Goal: Check status: Check status

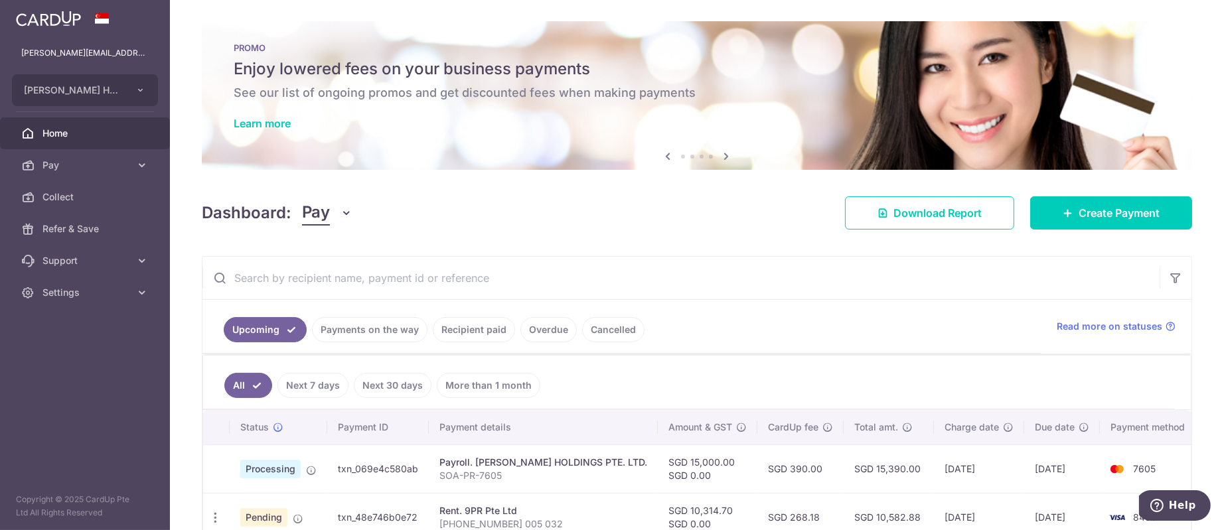
scroll to position [0, 19]
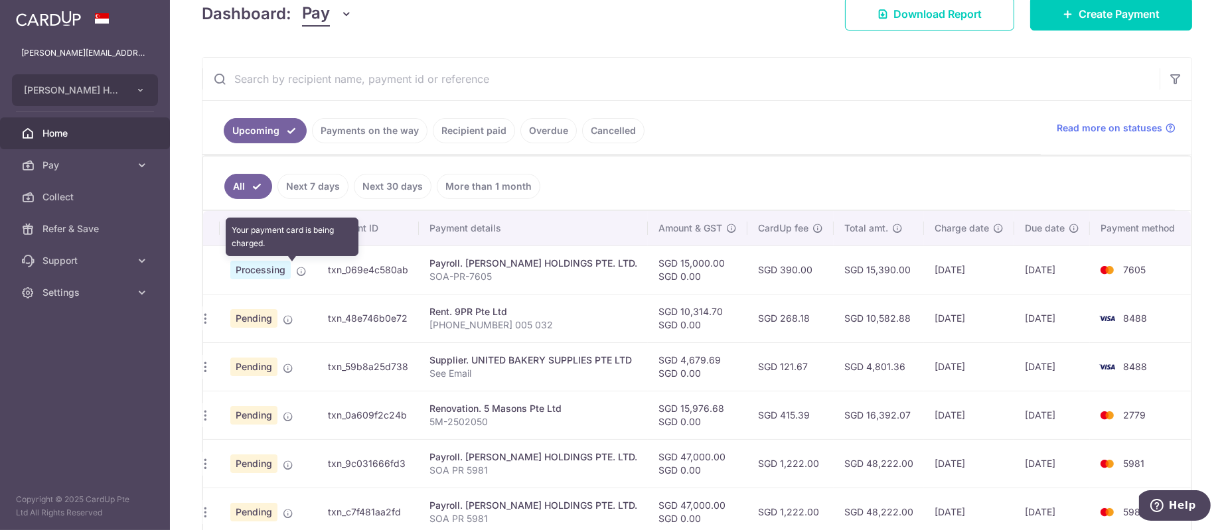
click at [296, 268] on icon at bounding box center [301, 271] width 11 height 11
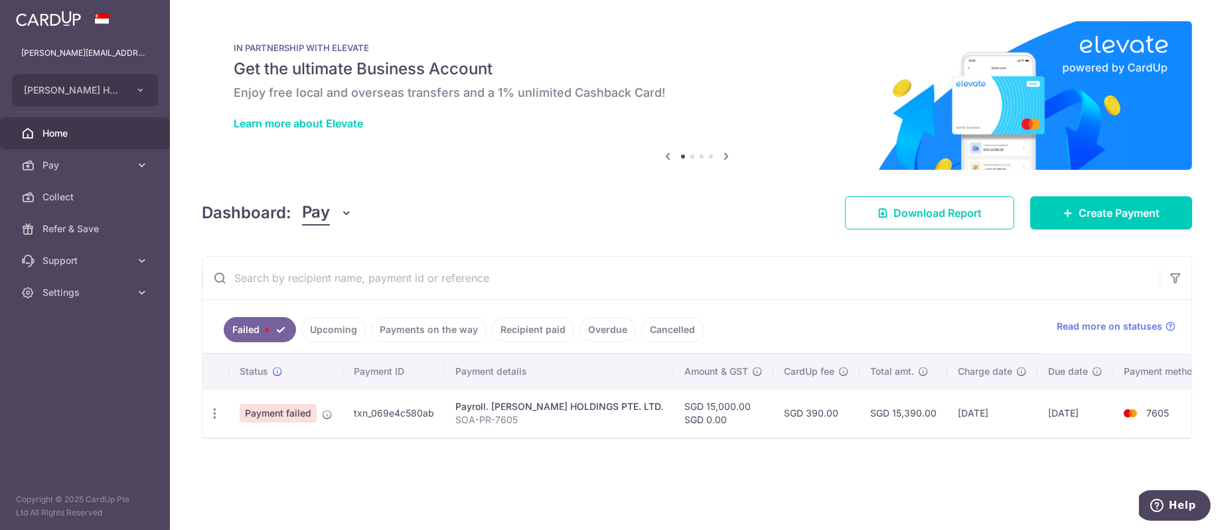
click at [218, 397] on td at bounding box center [215, 413] width 27 height 48
click at [218, 403] on div at bounding box center [214, 414] width 25 height 25
click at [216, 414] on icon "button" at bounding box center [215, 414] width 14 height 14
click at [215, 416] on icon "button" at bounding box center [215, 414] width 14 height 14
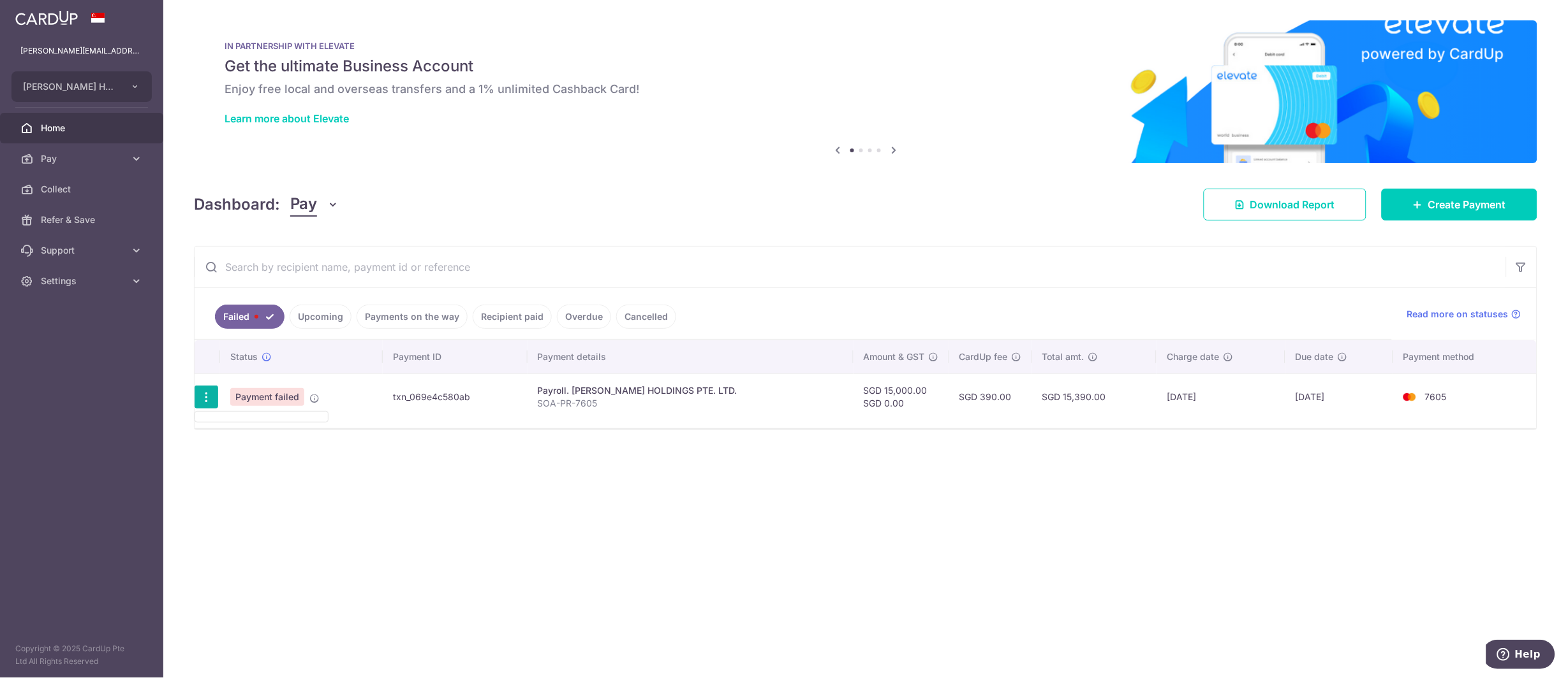
drag, startPoint x: 1014, startPoint y: 1, endPoint x: 203, endPoint y: 409, distance: 907.8
click at [204, 409] on div at bounding box center [206, 398] width 24 height 24
click at [205, 422] on div at bounding box center [865, 421] width 1342 height 1
click at [633, 315] on link "Cancelled" at bounding box center [646, 316] width 60 height 24
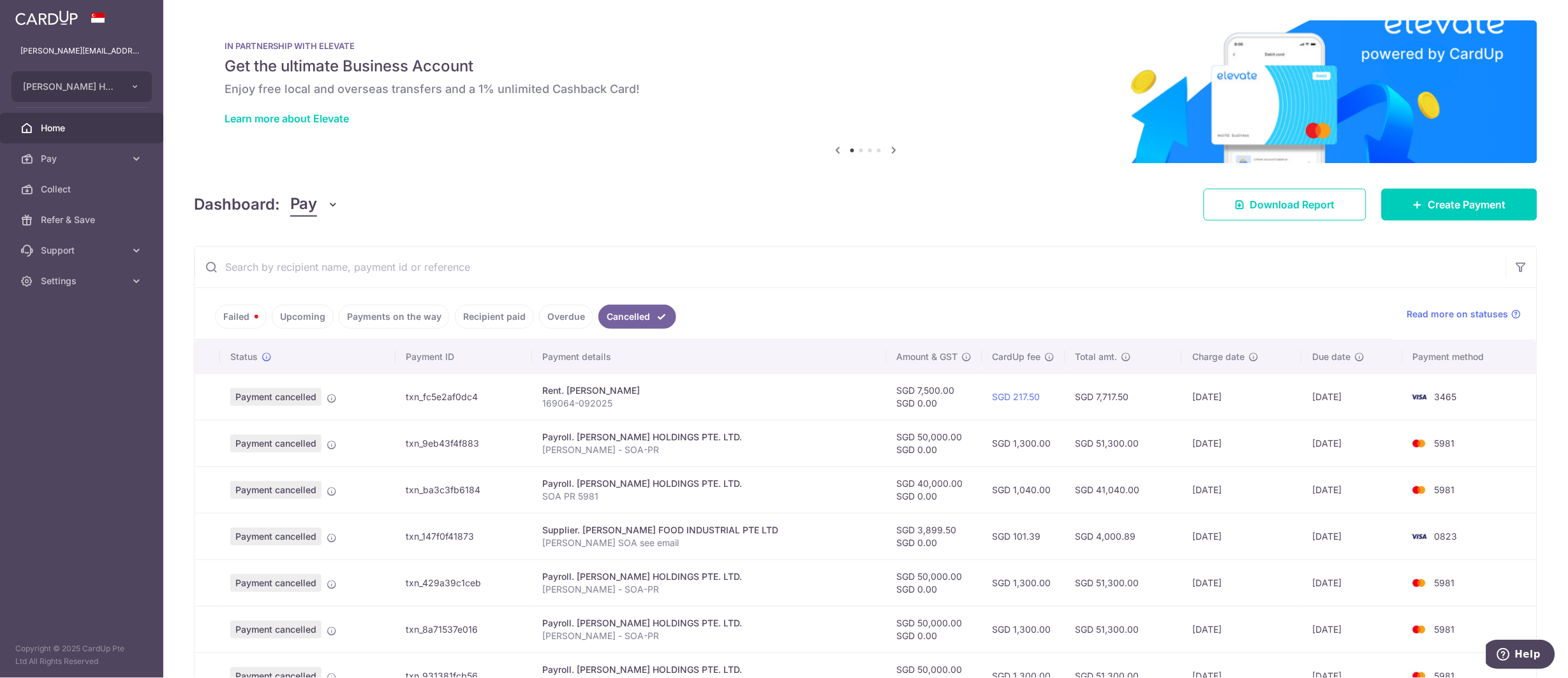
drag, startPoint x: 246, startPoint y: 320, endPoint x: 342, endPoint y: 415, distance: 135.1
click at [340, 424] on div "Failed Upcoming Payments on the way Recipient paid Overdue Cancelled Read more …" at bounding box center [866, 558] width 1343 height 625
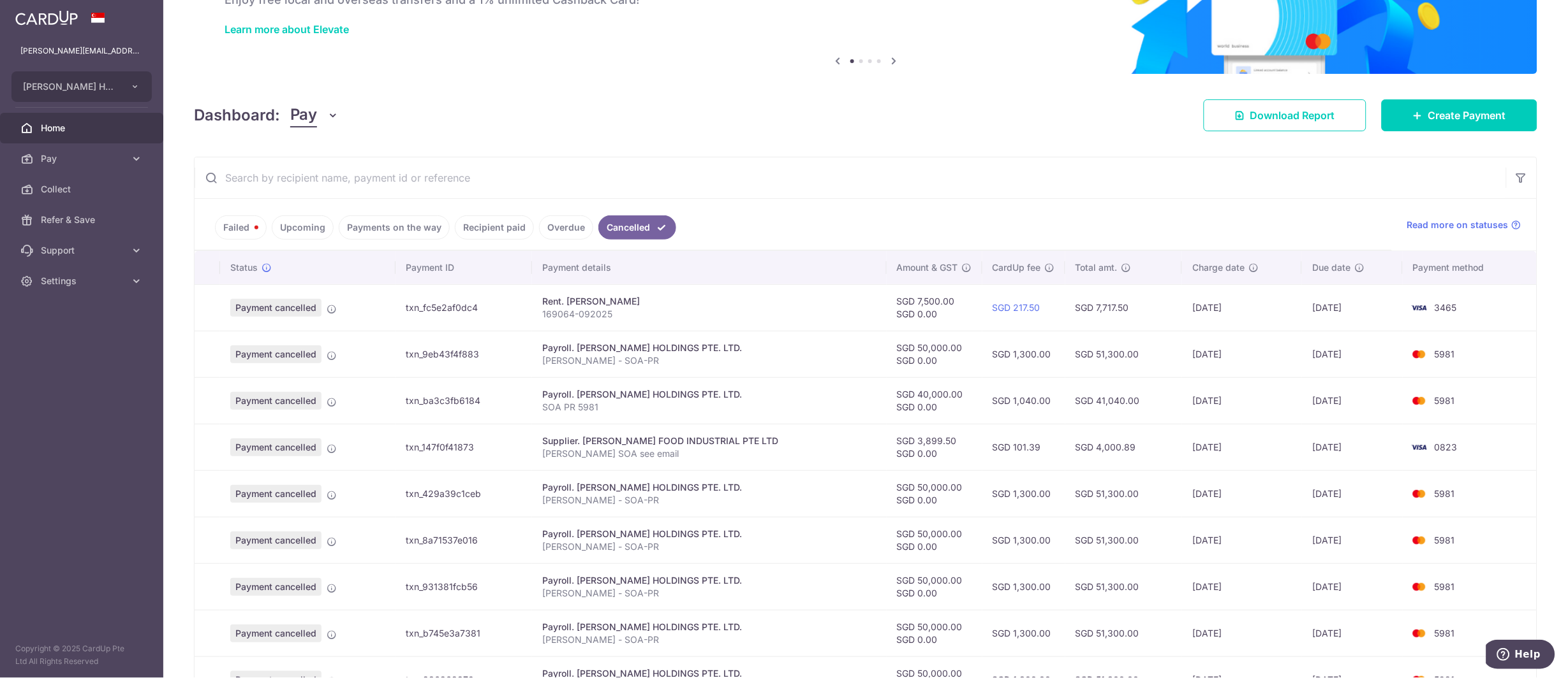
scroll to position [127, 0]
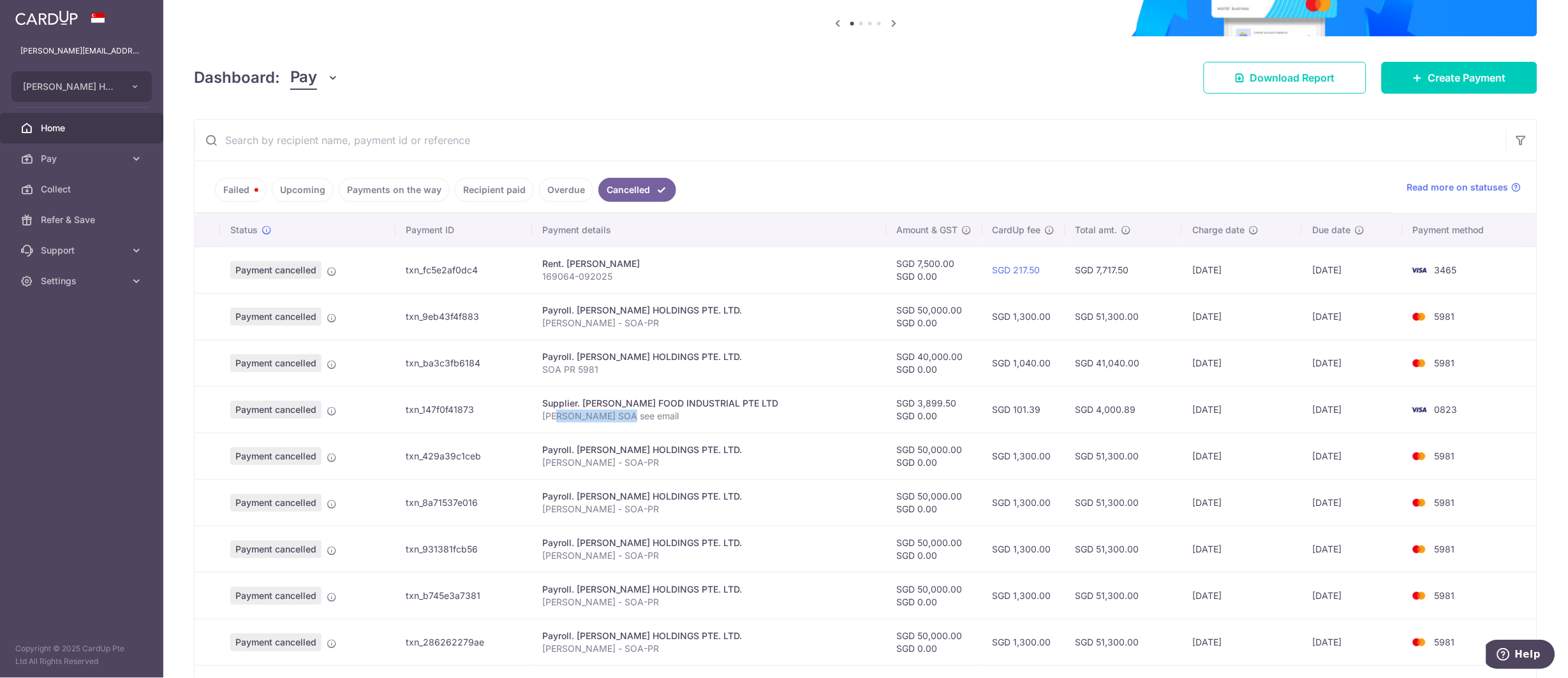
drag, startPoint x: 561, startPoint y: 412, endPoint x: 631, endPoint y: 415, distance: 70.1
click at [631, 415] on p "EDITH SOA see email" at bounding box center [709, 416] width 334 height 12
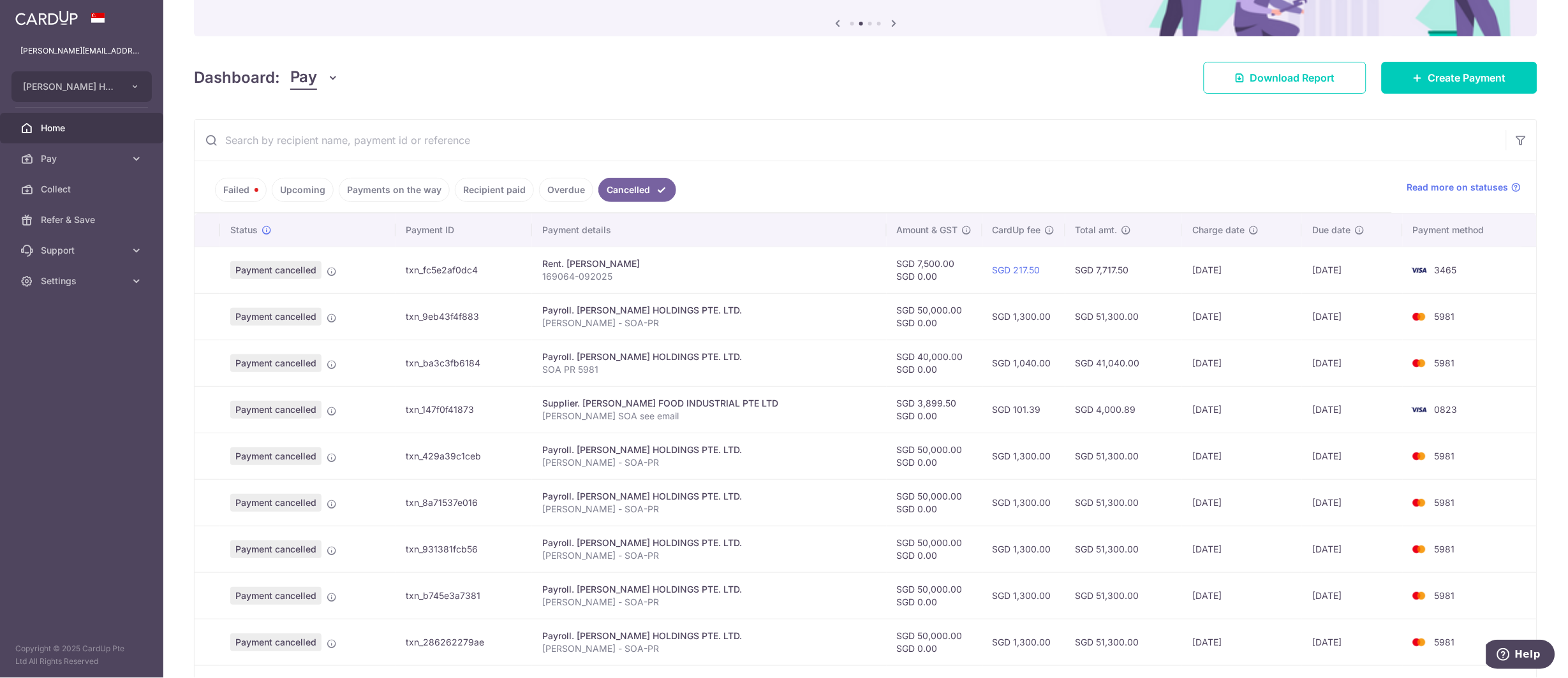
click at [310, 185] on link "Upcoming" at bounding box center [303, 189] width 61 height 24
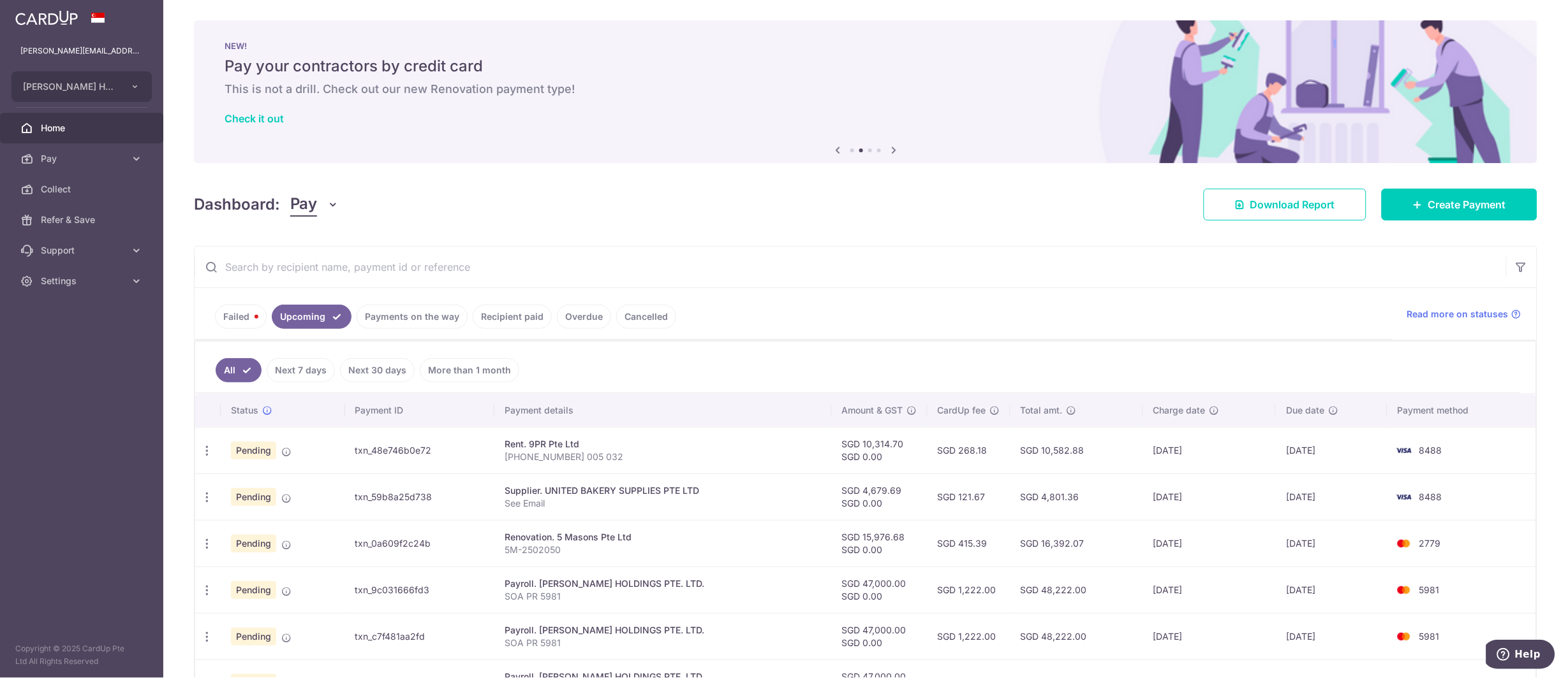
click at [515, 320] on link "Recipient paid" at bounding box center [512, 316] width 79 height 24
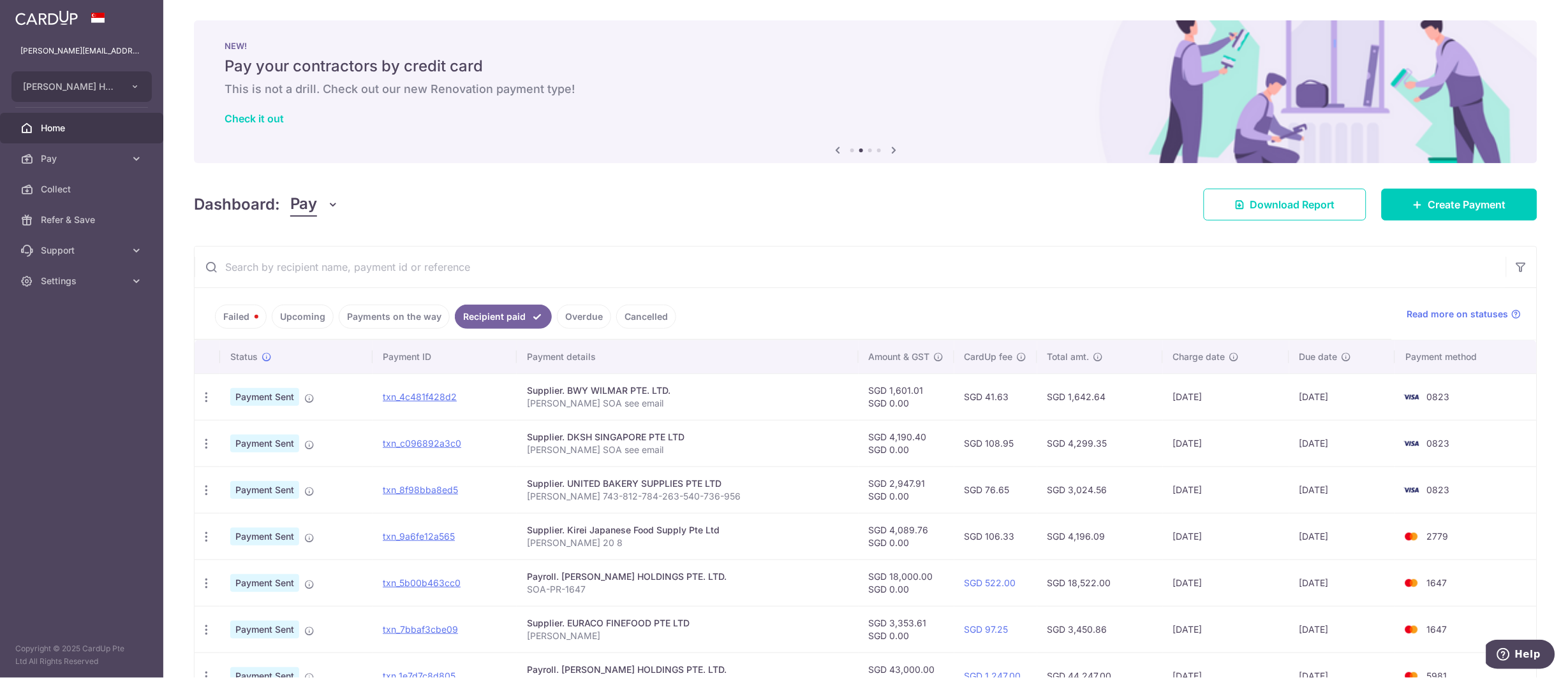
scroll to position [127, 0]
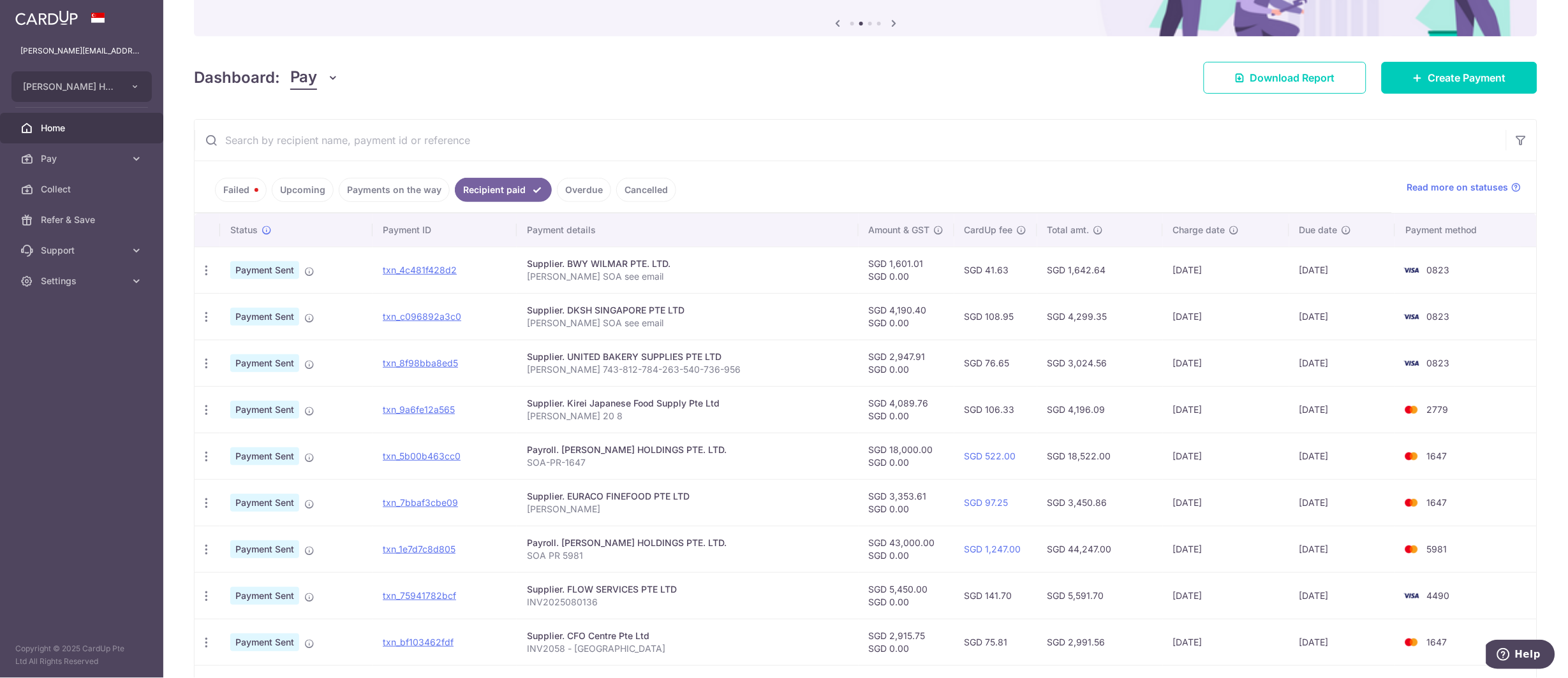
click at [409, 185] on link "Payments on the way" at bounding box center [395, 189] width 111 height 24
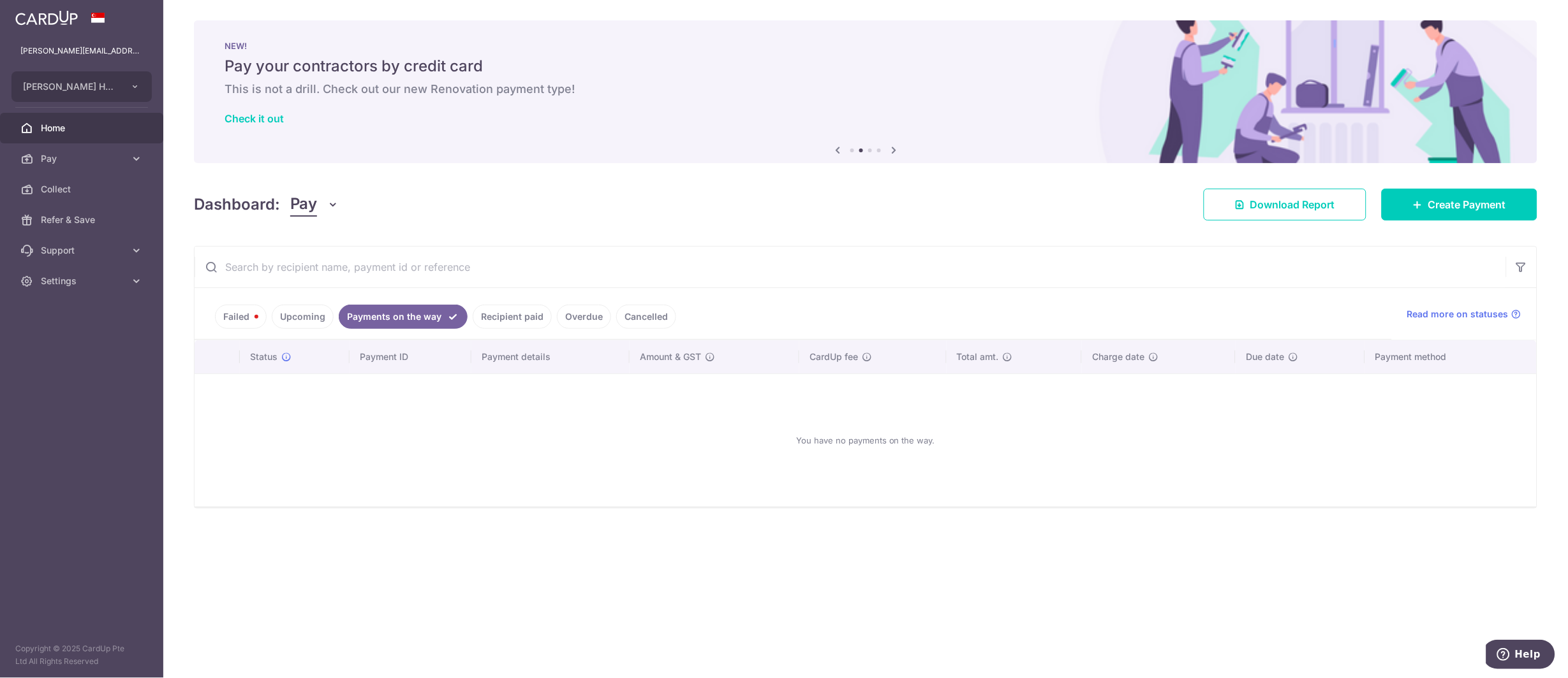
click at [296, 318] on link "Upcoming" at bounding box center [303, 316] width 61 height 24
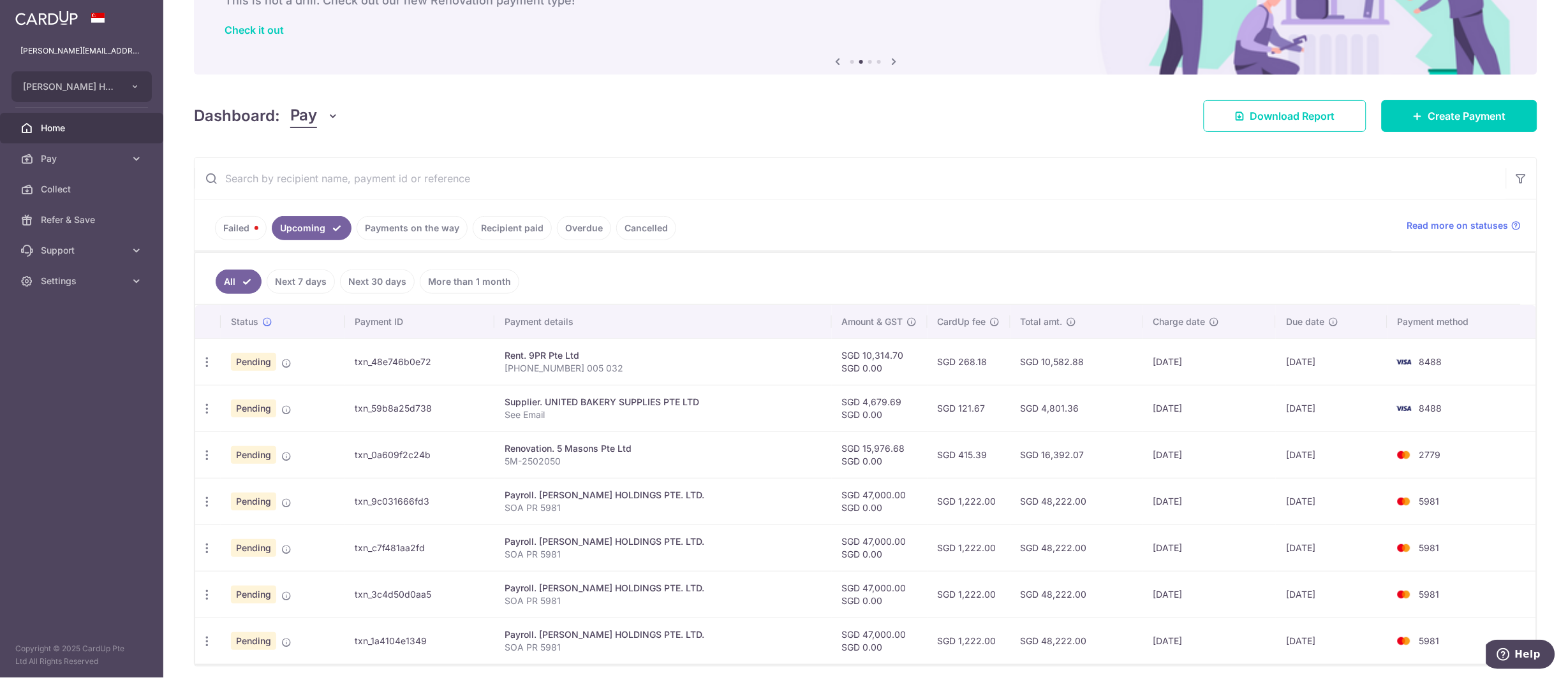
scroll to position [127, 0]
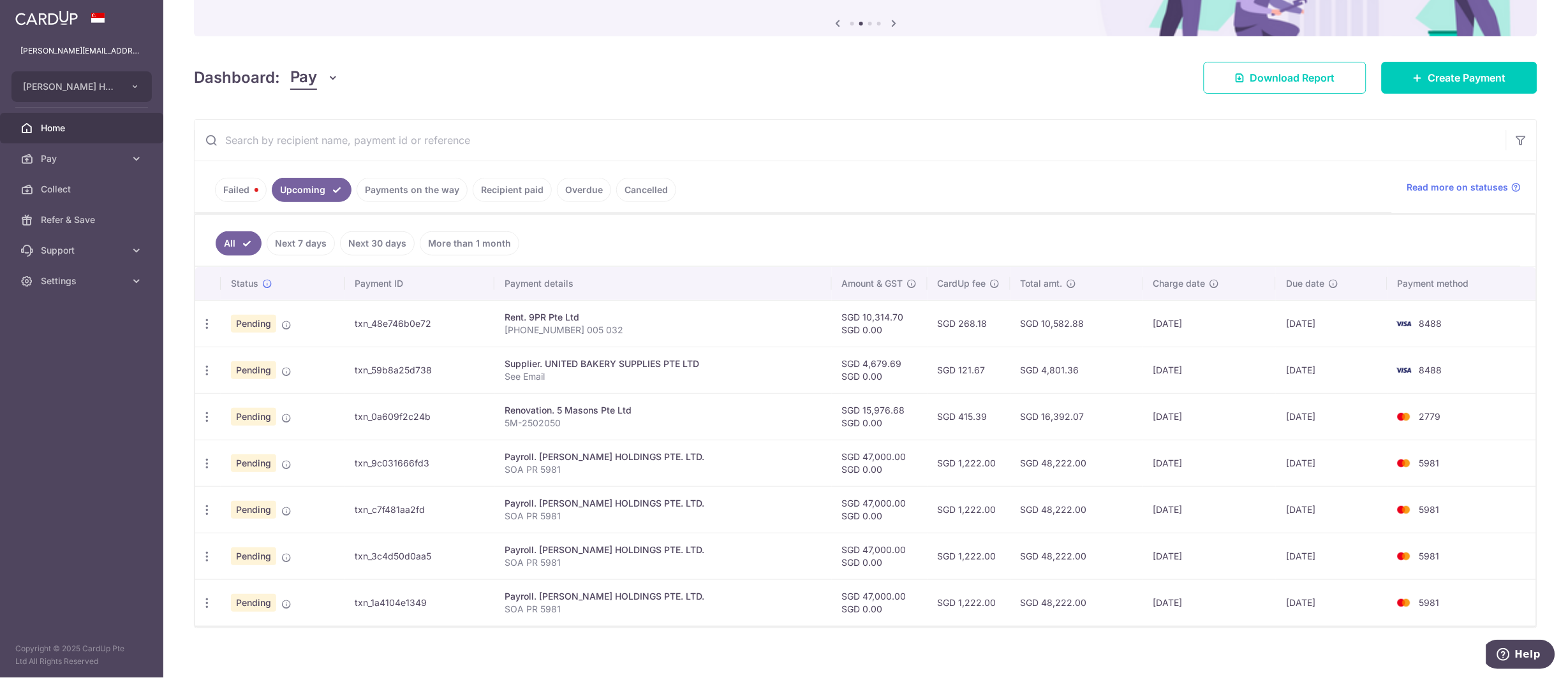
click at [497, 203] on ul "Failed Upcoming Payments on the way Recipient paid Overdue Cancelled" at bounding box center [793, 187] width 1197 height 52
click at [500, 200] on link "Recipient paid" at bounding box center [512, 189] width 79 height 24
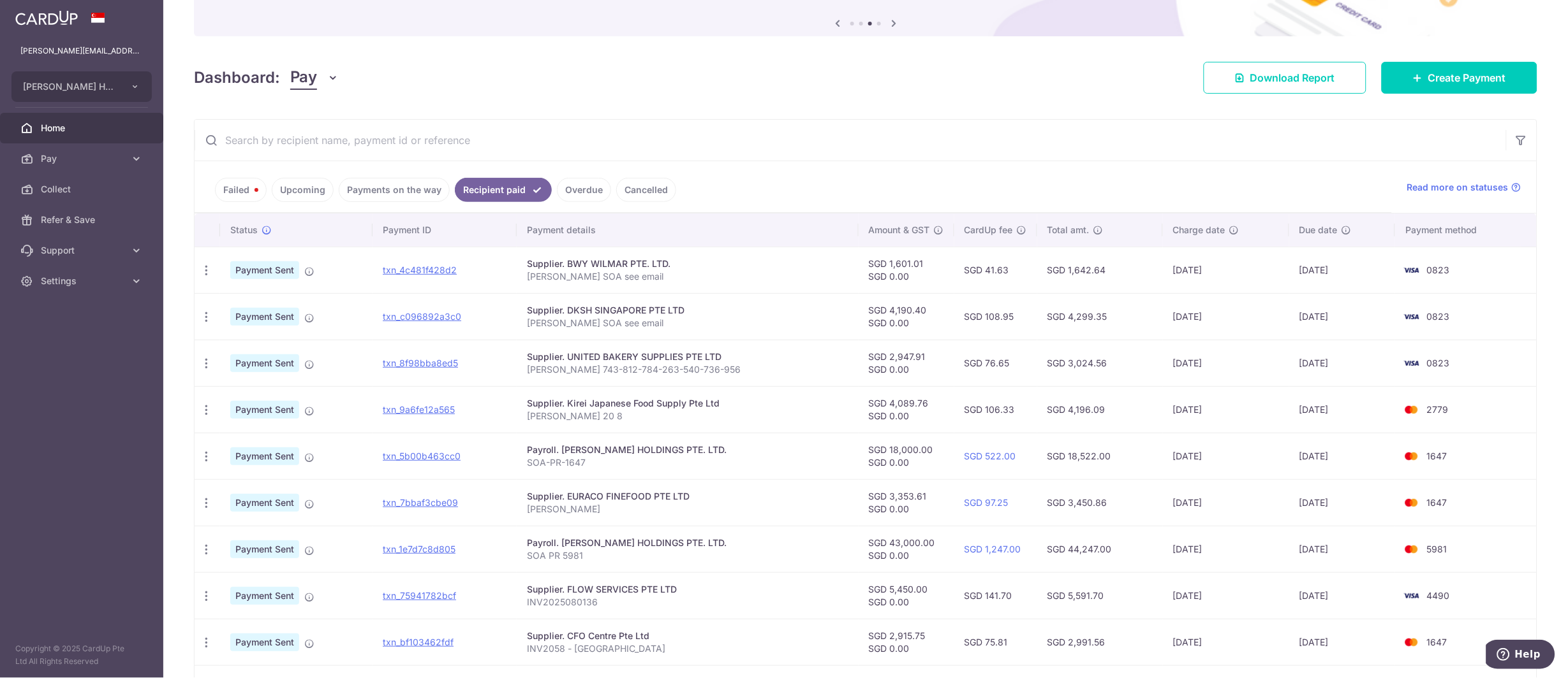
click at [585, 203] on ul "Failed Upcoming Payments on the way Recipient paid Overdue Cancelled" at bounding box center [793, 187] width 1197 height 52
click at [586, 185] on link "Overdue" at bounding box center [584, 189] width 54 height 24
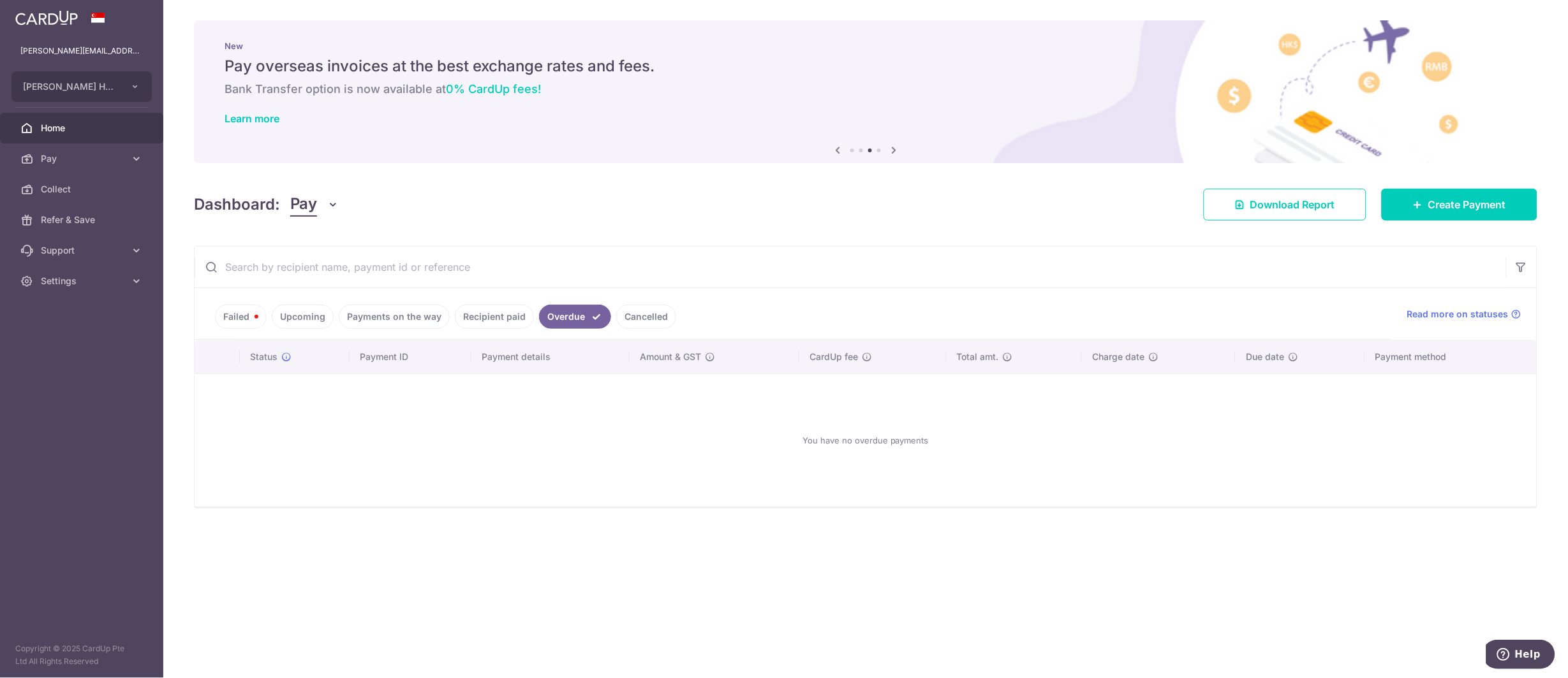
click at [630, 305] on link "Cancelled" at bounding box center [646, 316] width 60 height 24
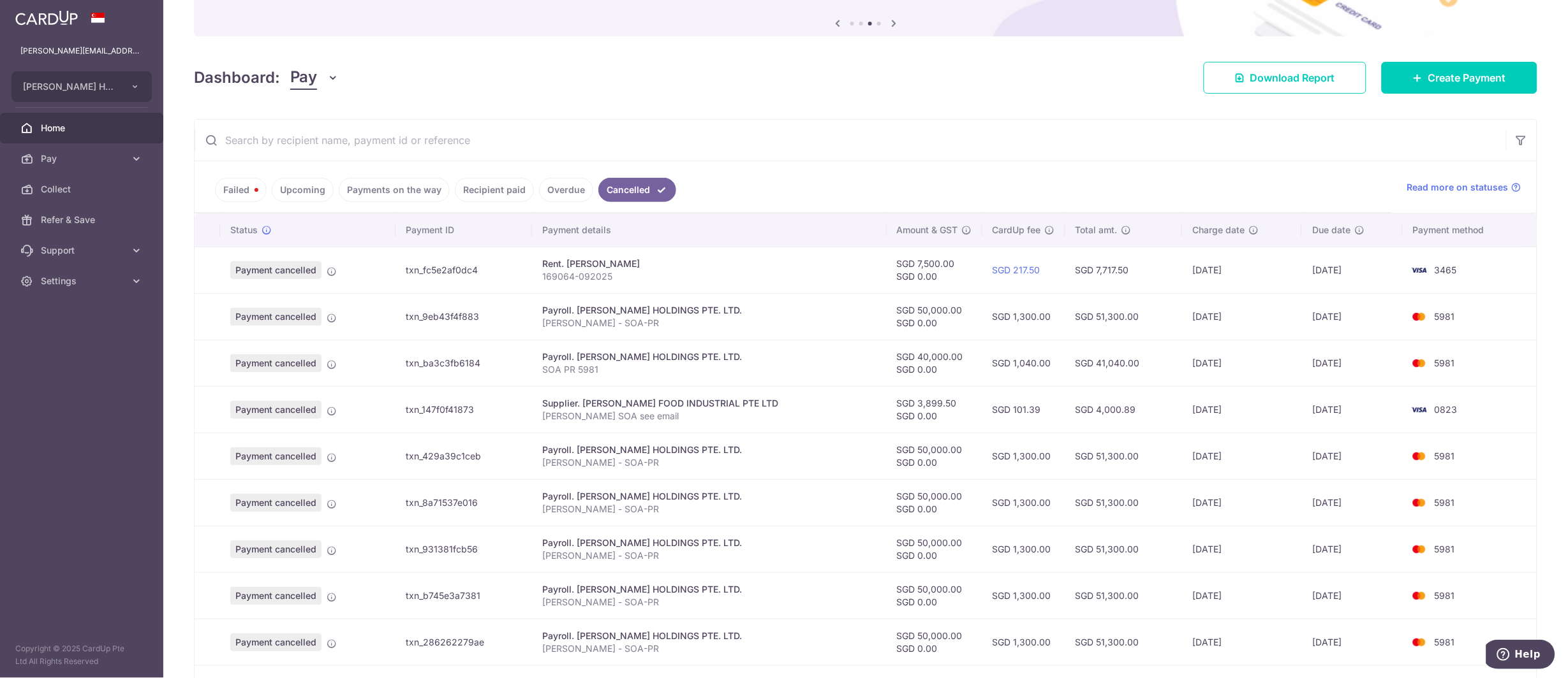
scroll to position [255, 0]
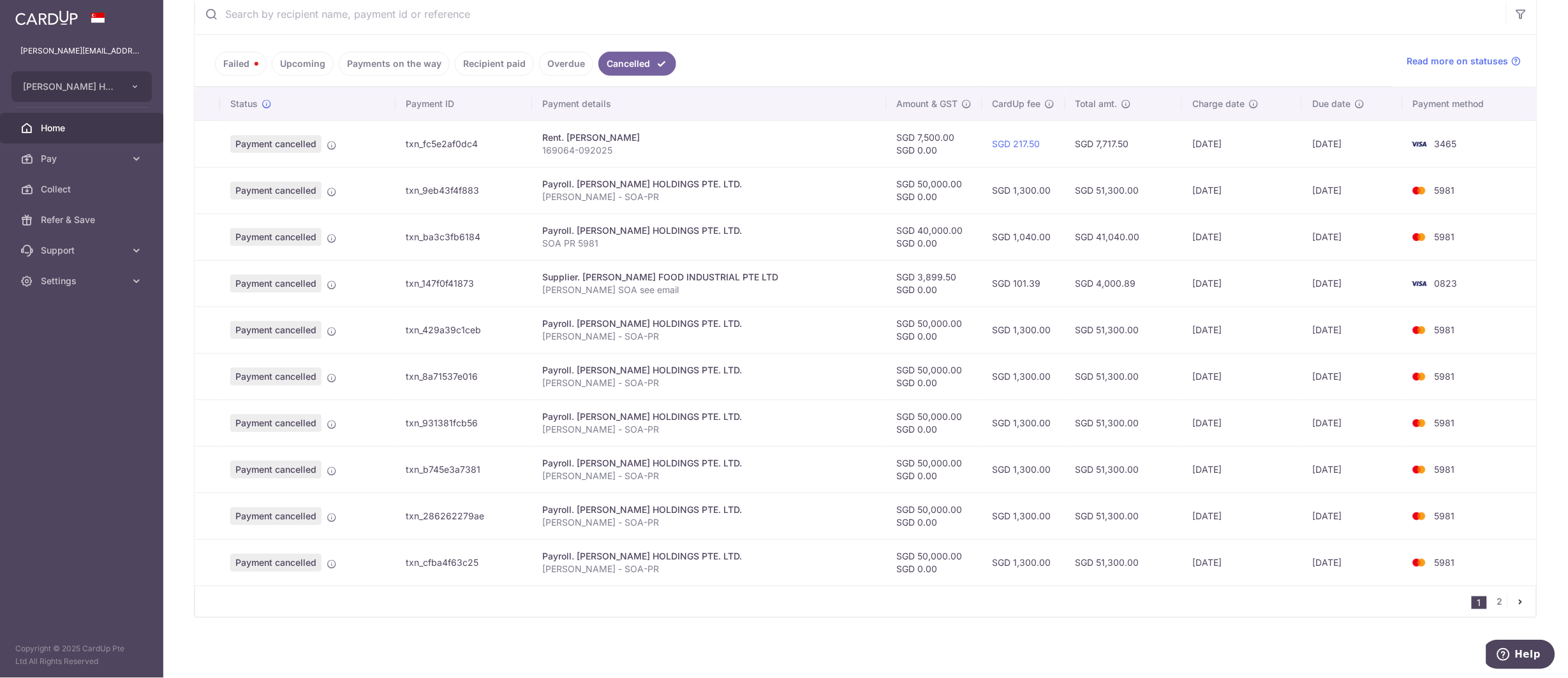
drag, startPoint x: 1243, startPoint y: 290, endPoint x: 1139, endPoint y: 284, distance: 104.2
click at [1139, 284] on tr "Payment cancelled txn_147f0f41873 Supplier. HENG GUAN FOOD INDUSTRIAL PTE LTD E…" at bounding box center [865, 283] width 1342 height 46
click at [255, 71] on link "Failed" at bounding box center [241, 63] width 52 height 24
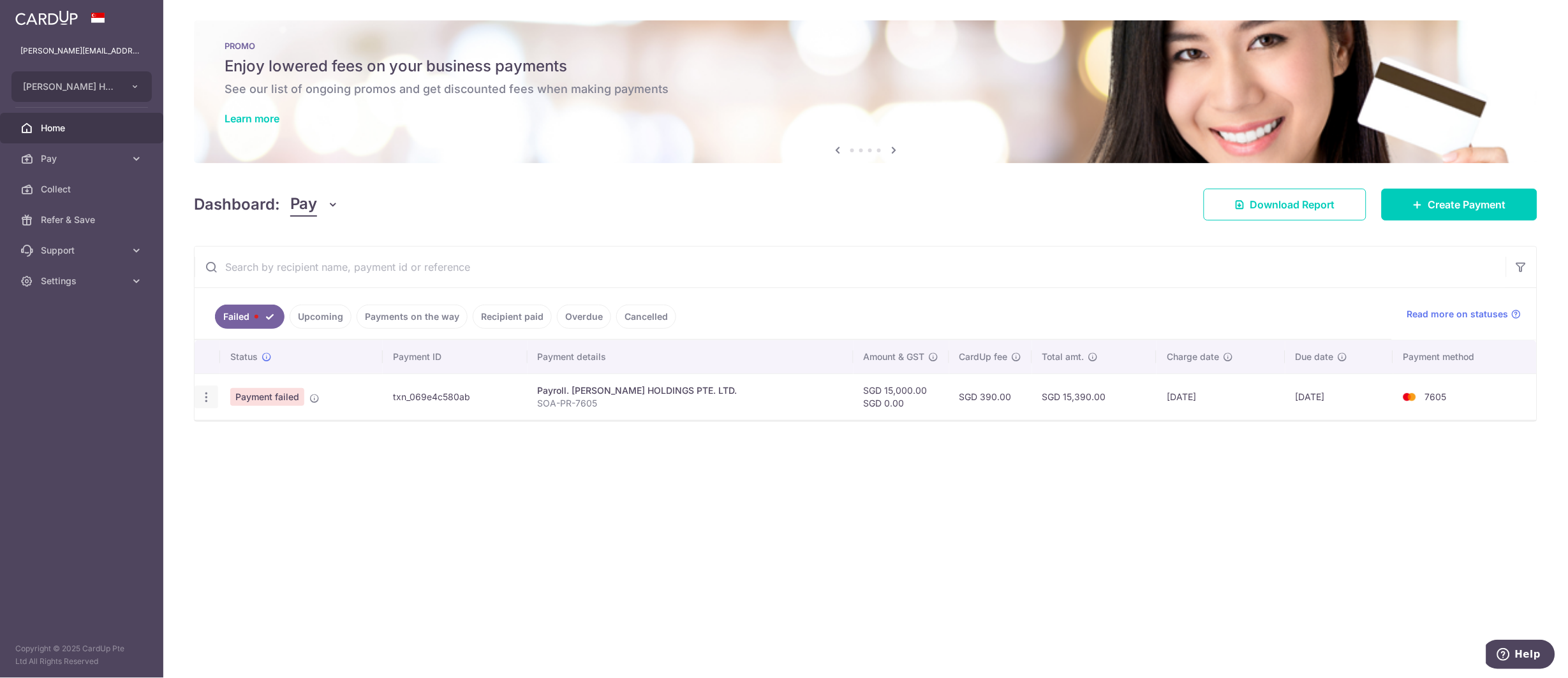
click at [211, 399] on icon "button" at bounding box center [207, 398] width 13 height 13
click at [217, 426] on div "Status Payment ID Payment details Amount & GST CardUp fee Total amt. Charge dat…" at bounding box center [865, 390] width 1342 height 98
click at [227, 421] on div at bounding box center [865, 421] width 1342 height 1
click at [204, 398] on icon "button" at bounding box center [207, 398] width 13 height 13
click at [236, 421] on ul at bounding box center [260, 417] width 134 height 12
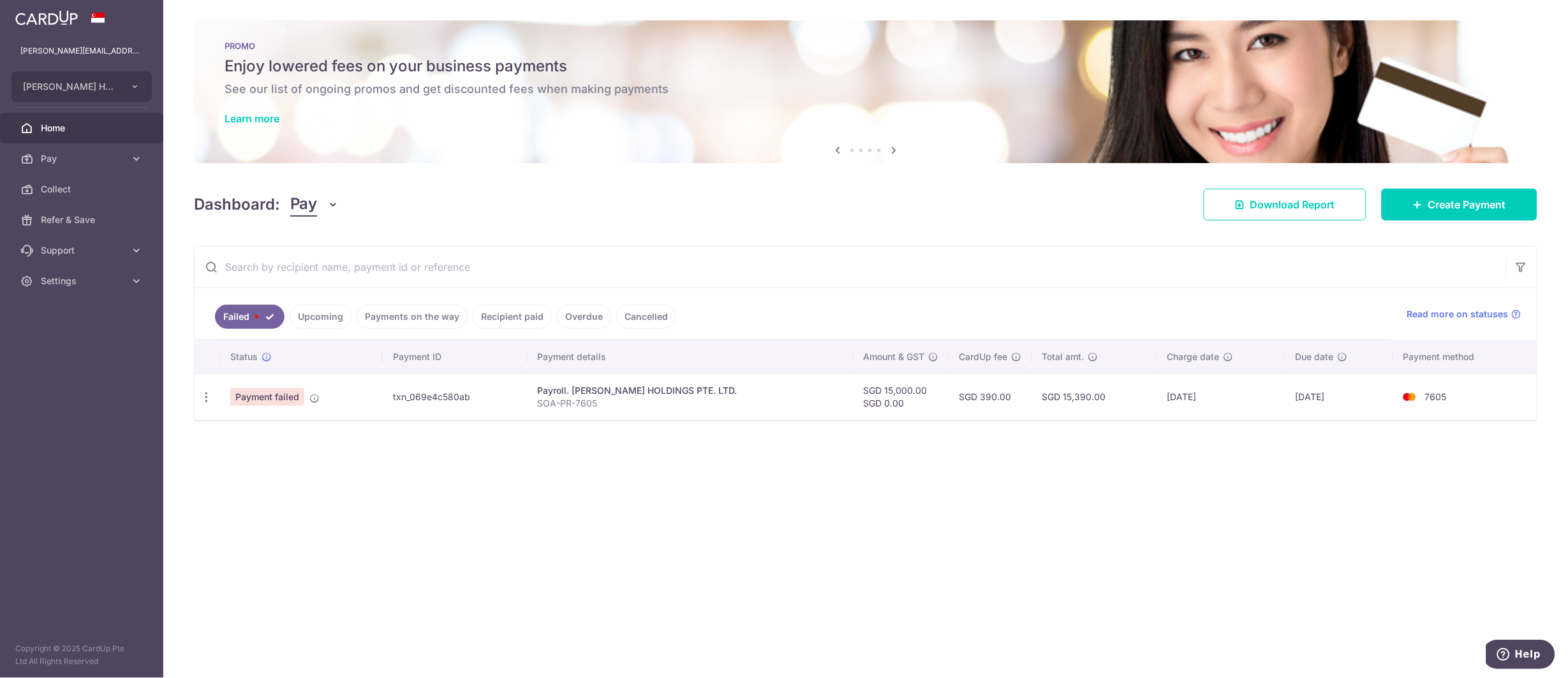
click at [236, 422] on div at bounding box center [865, 421] width 1342 height 1
click at [75, 164] on span "Pay" at bounding box center [83, 158] width 85 height 12
click at [92, 217] on span "Recipients" at bounding box center [83, 219] width 85 height 12
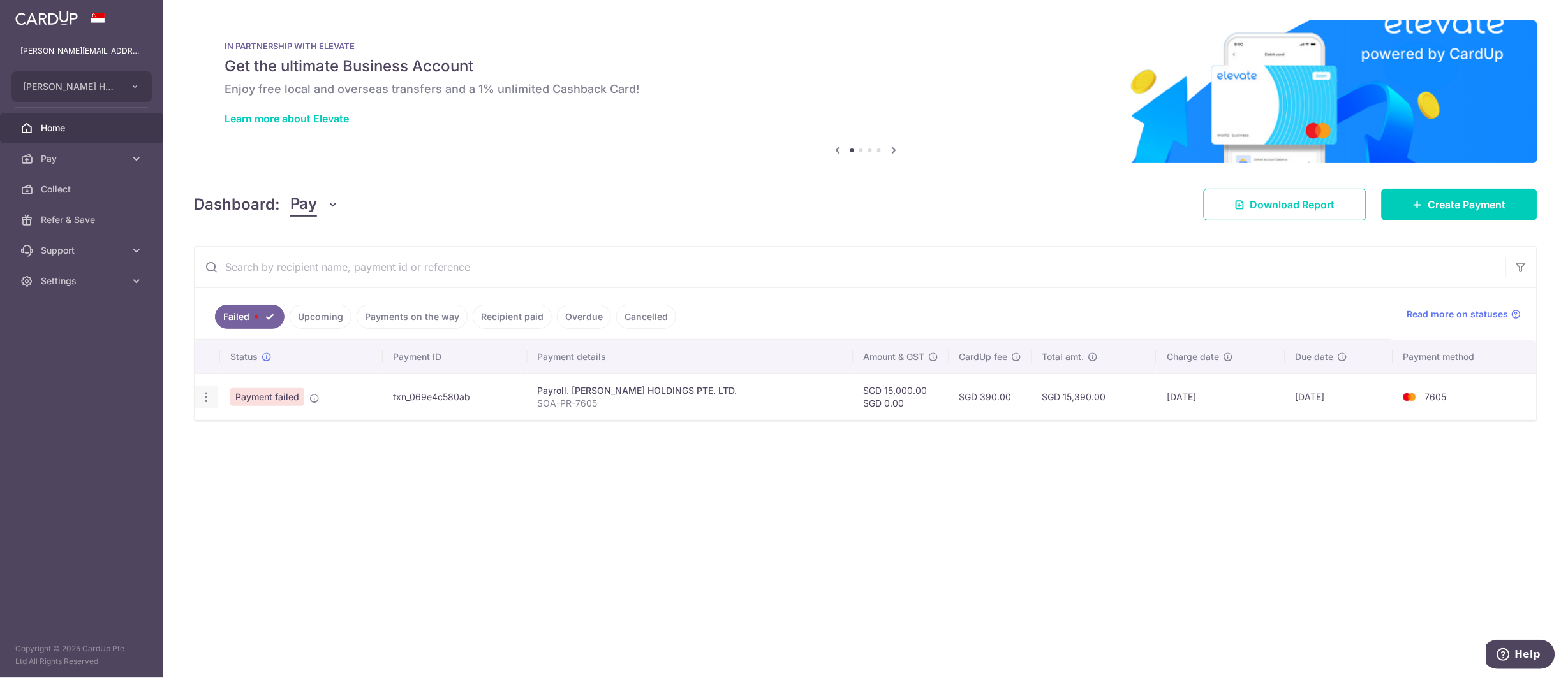
click at [208, 393] on icon "button" at bounding box center [207, 398] width 13 height 13
click at [264, 419] on ul at bounding box center [260, 417] width 134 height 12
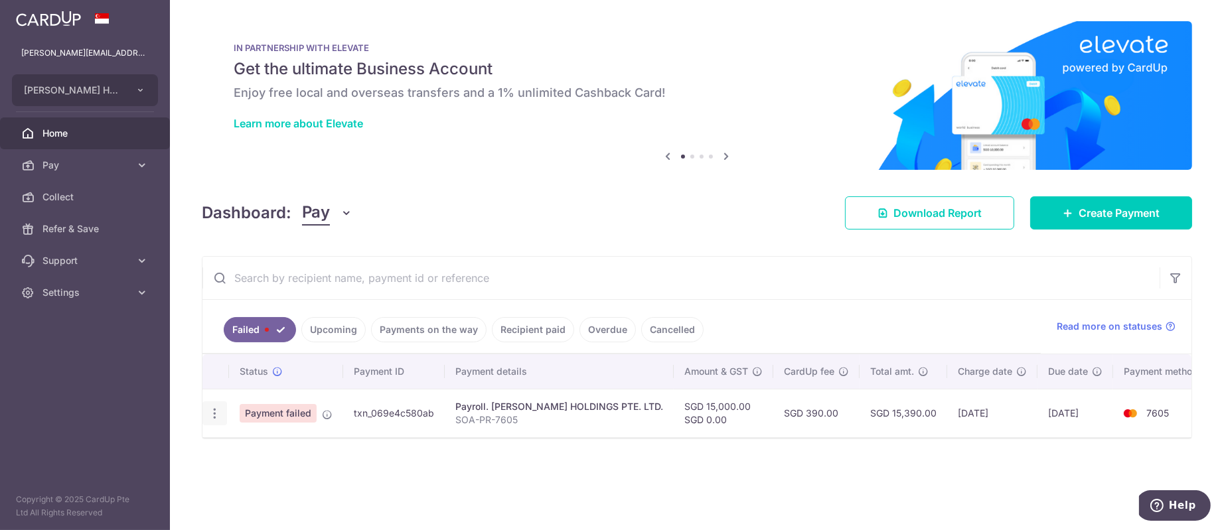
drag, startPoint x: 1594, startPoint y: 1, endPoint x: 215, endPoint y: 416, distance: 1440.0
click at [215, 416] on icon "button" at bounding box center [215, 414] width 14 height 14
click at [218, 411] on icon "button" at bounding box center [215, 414] width 14 height 14
click at [639, 311] on ul "Failed Upcoming Payments on the way Recipient paid Overdue Cancelled" at bounding box center [621, 327] width 838 height 54
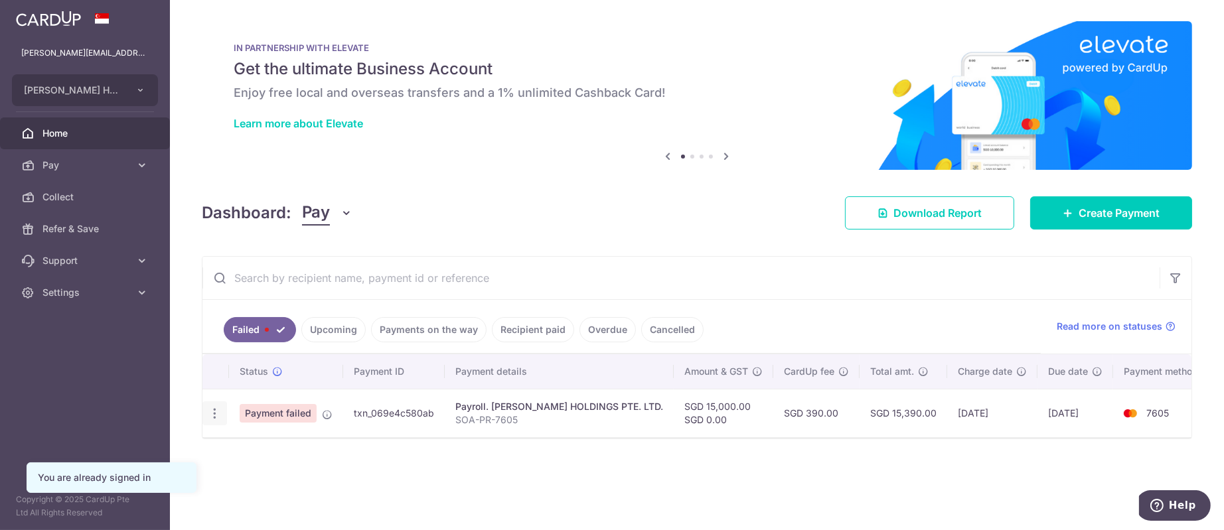
click at [217, 413] on icon "button" at bounding box center [215, 414] width 14 height 14
